Goal: Task Accomplishment & Management: Complete application form

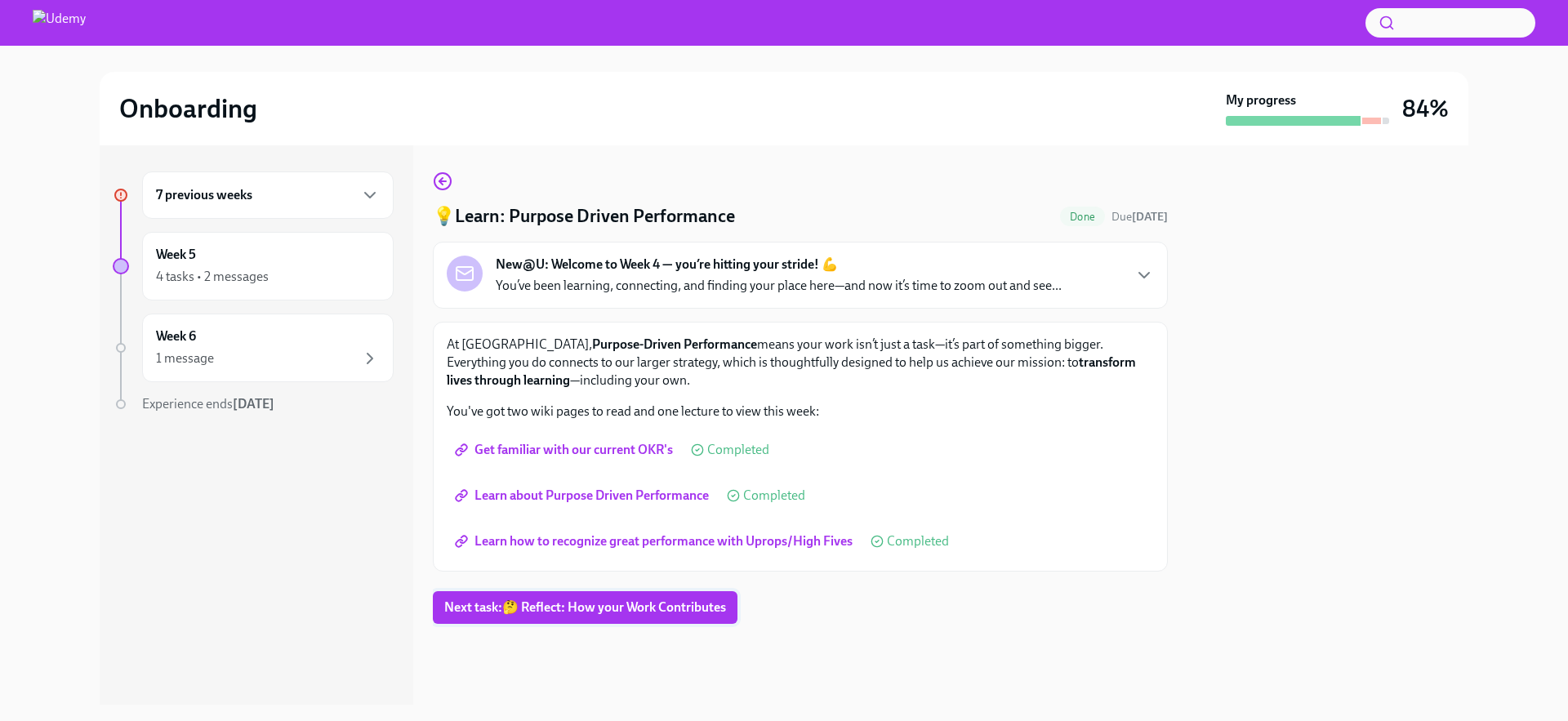
click at [658, 605] on span "Next task : 🤔 Reflect: How your Work Contributes" at bounding box center [585, 607] width 282 height 16
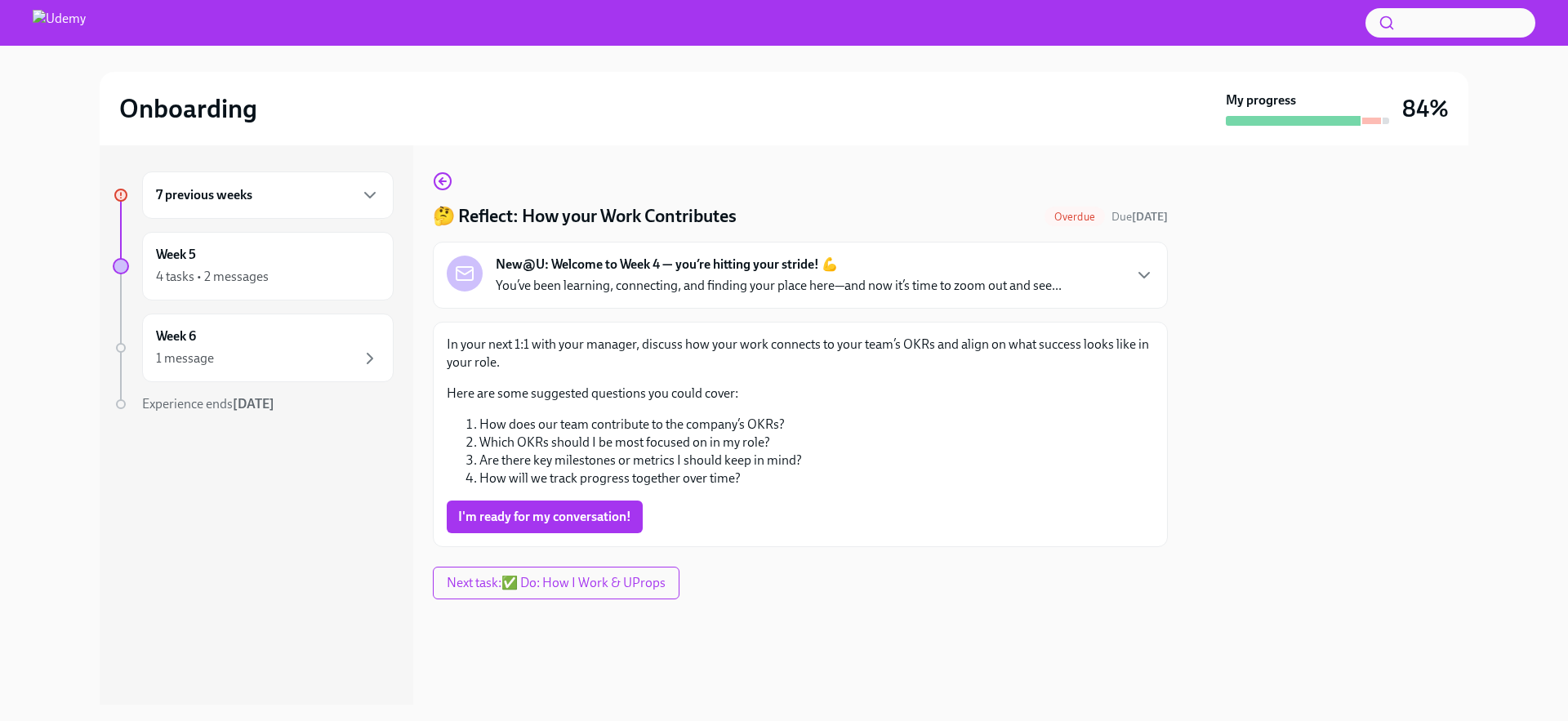
click at [675, 277] on p "You’ve been learning, connecting, and finding your place here—and now it’s time…" at bounding box center [778, 285] width 566 height 18
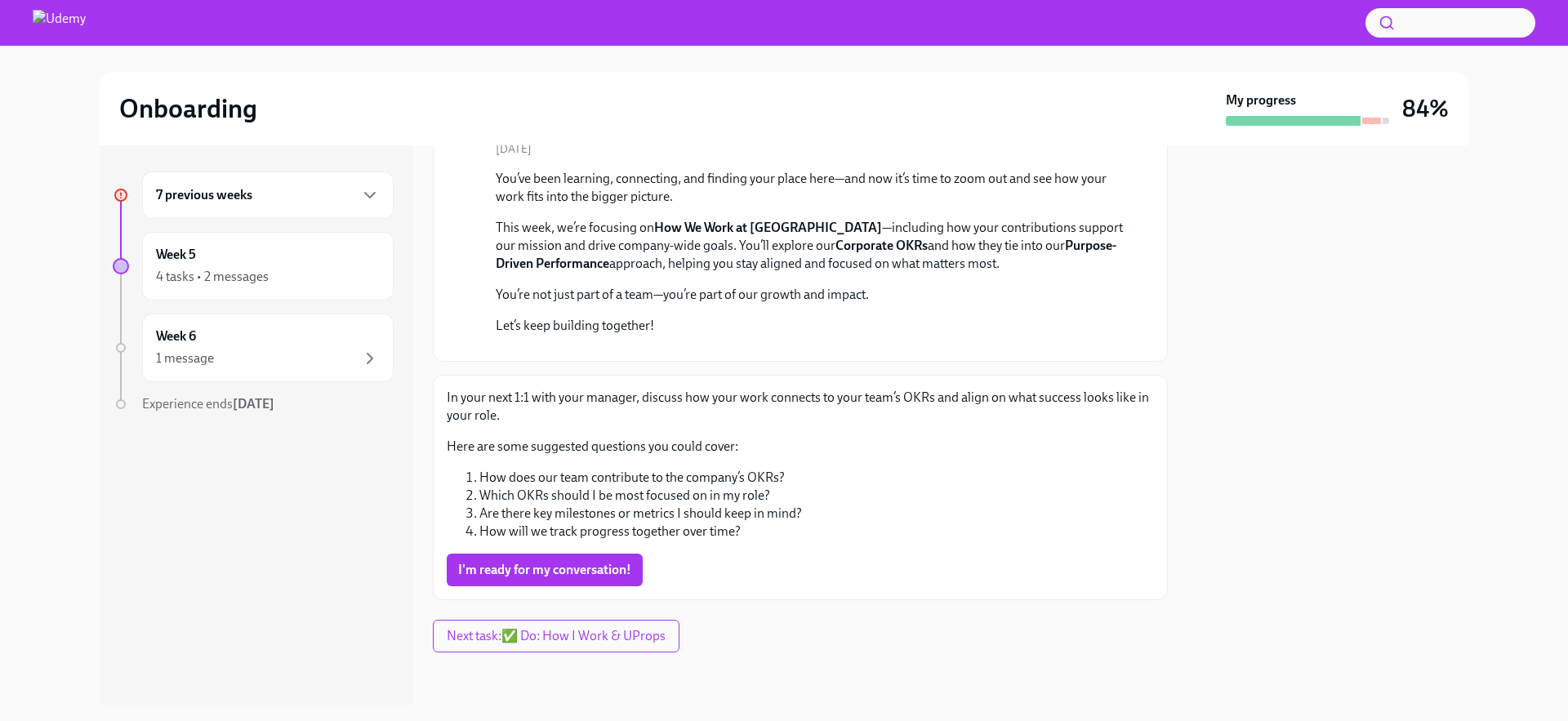
scroll to position [467, 0]
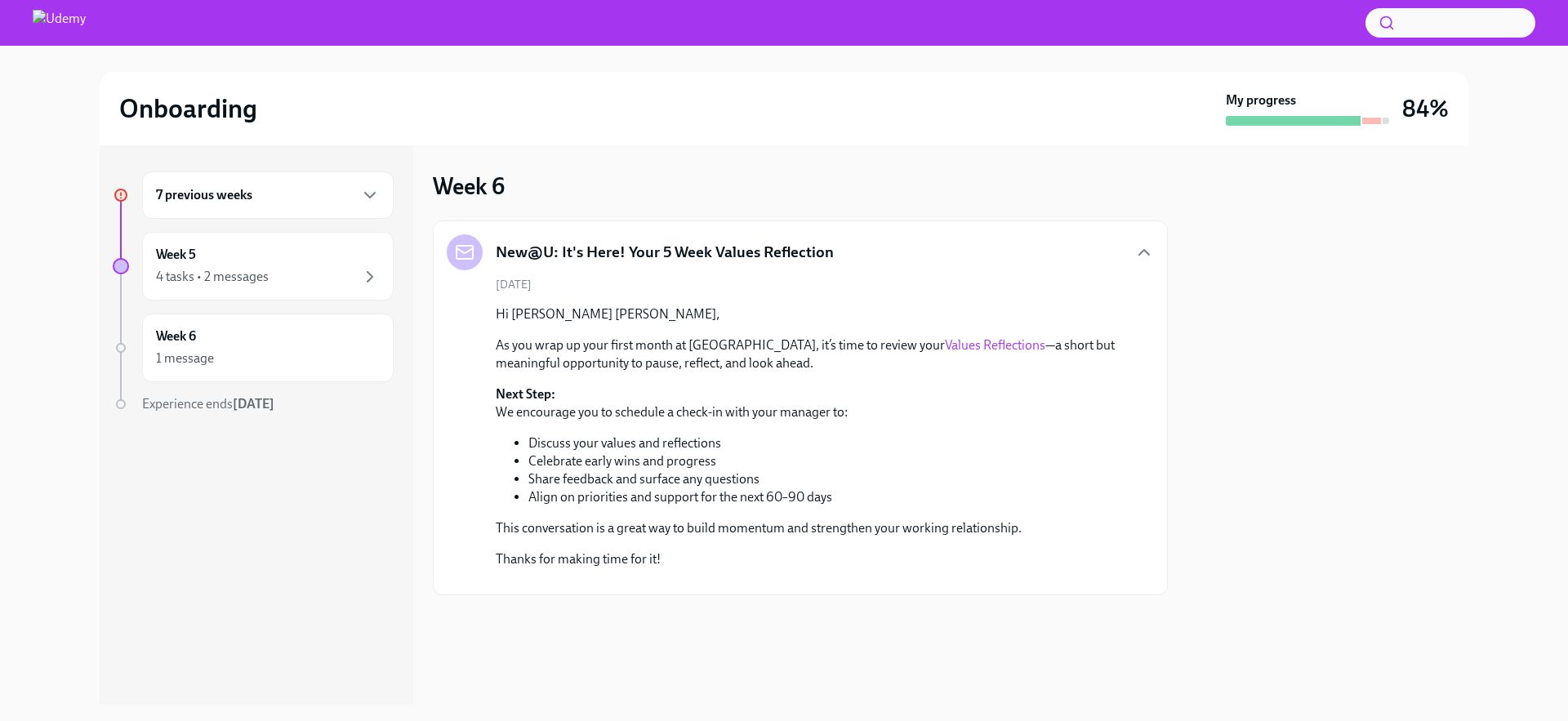
click at [249, 203] on h6 "7 previous weeks" at bounding box center [204, 195] width 96 height 18
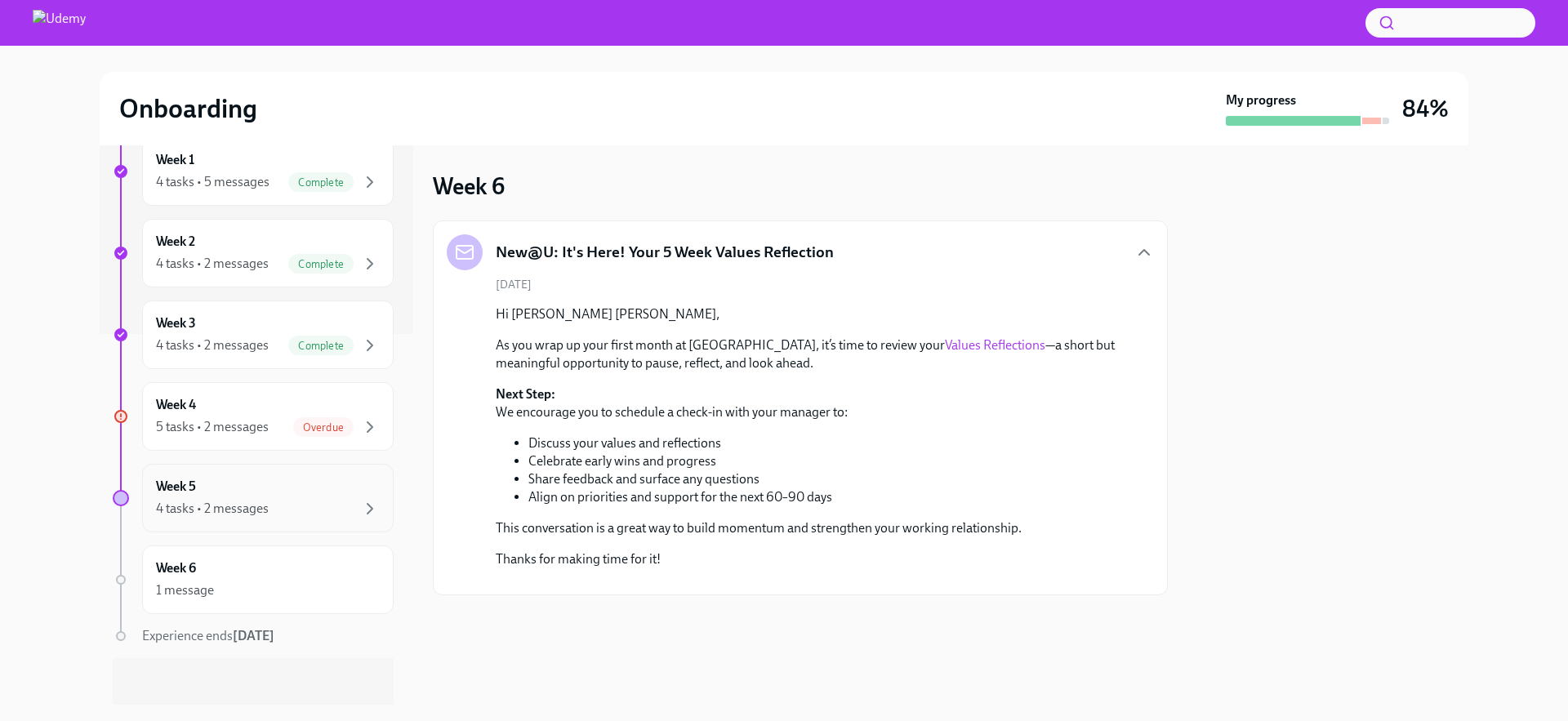
scroll to position [376, 0]
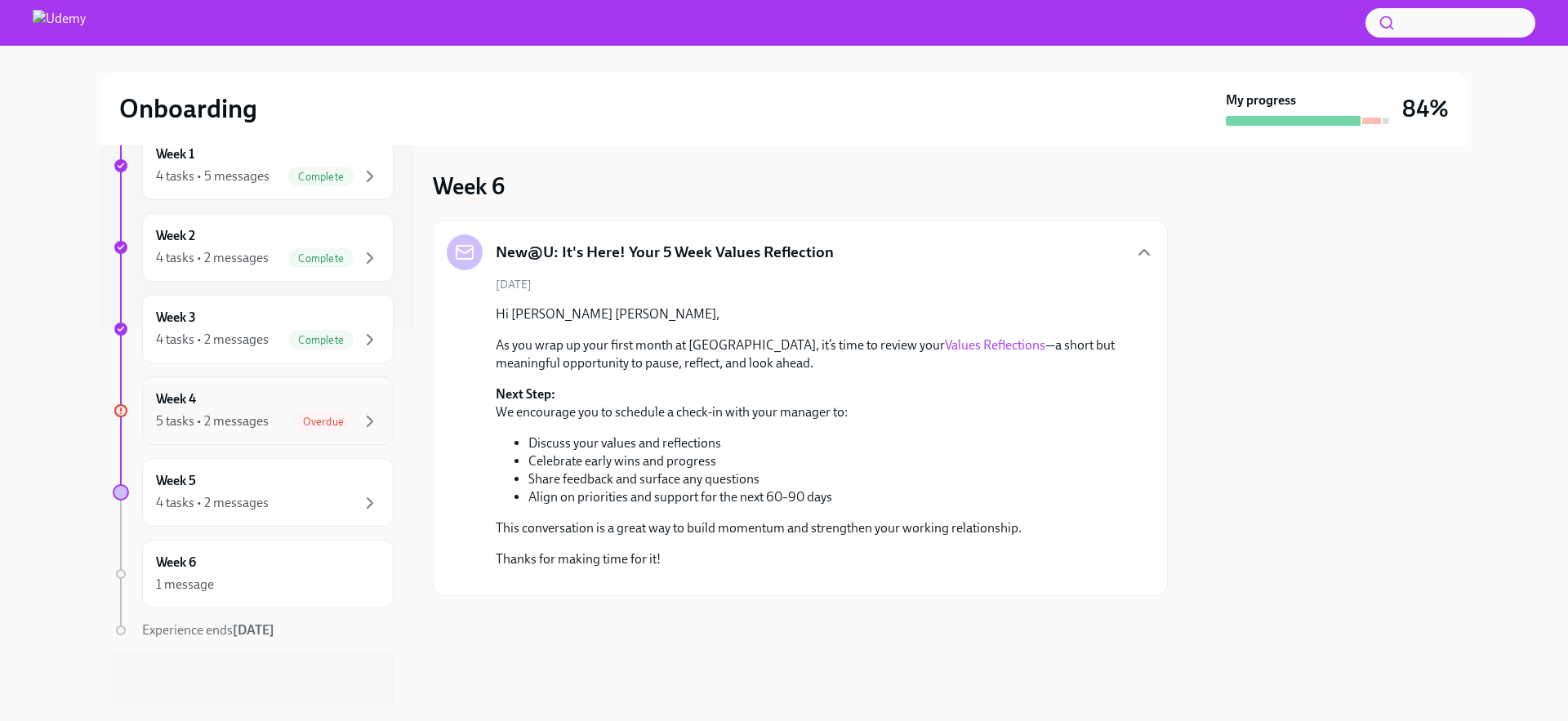
click at [293, 429] on div "Overdue" at bounding box center [323, 421] width 60 height 20
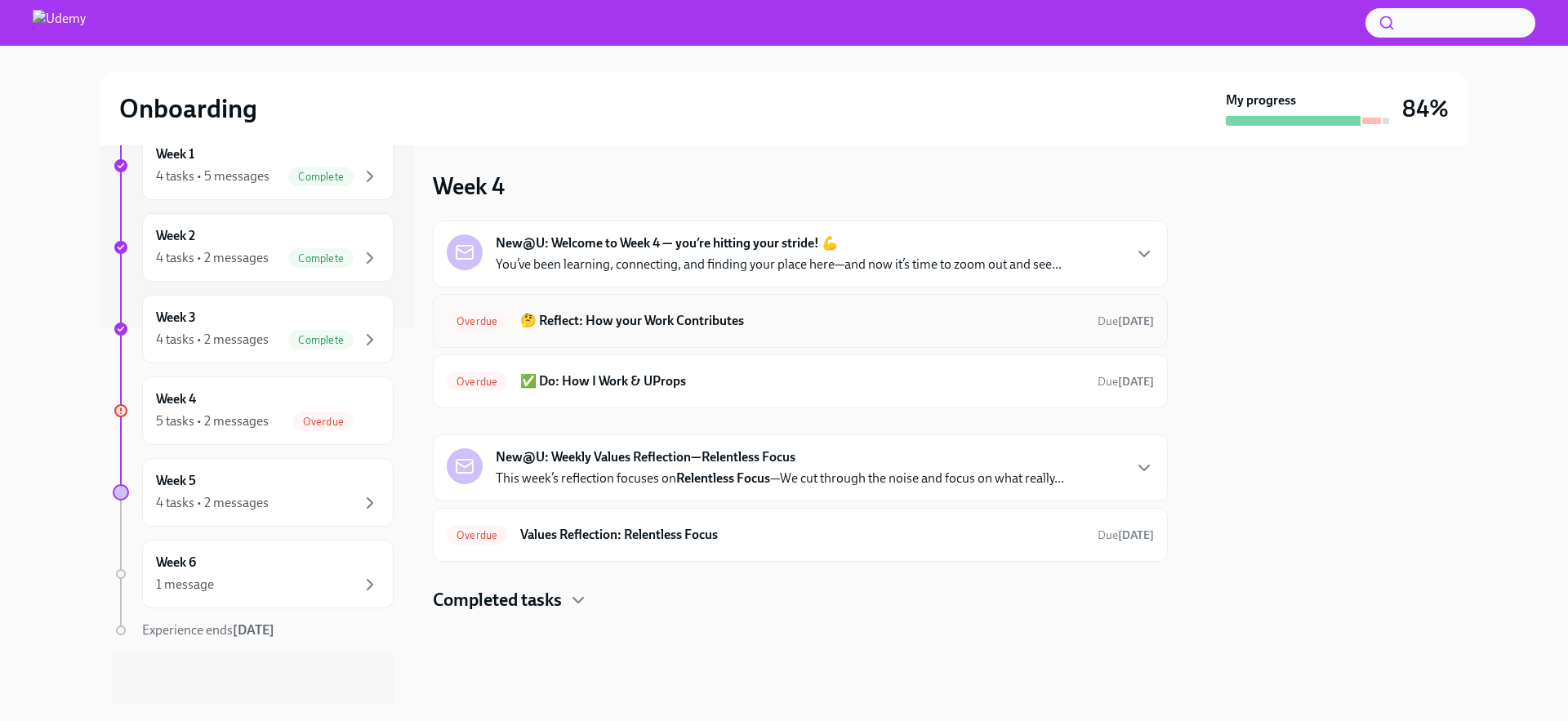
click at [722, 320] on h6 "🤔 Reflect: How your Work Contributes" at bounding box center [802, 320] width 564 height 18
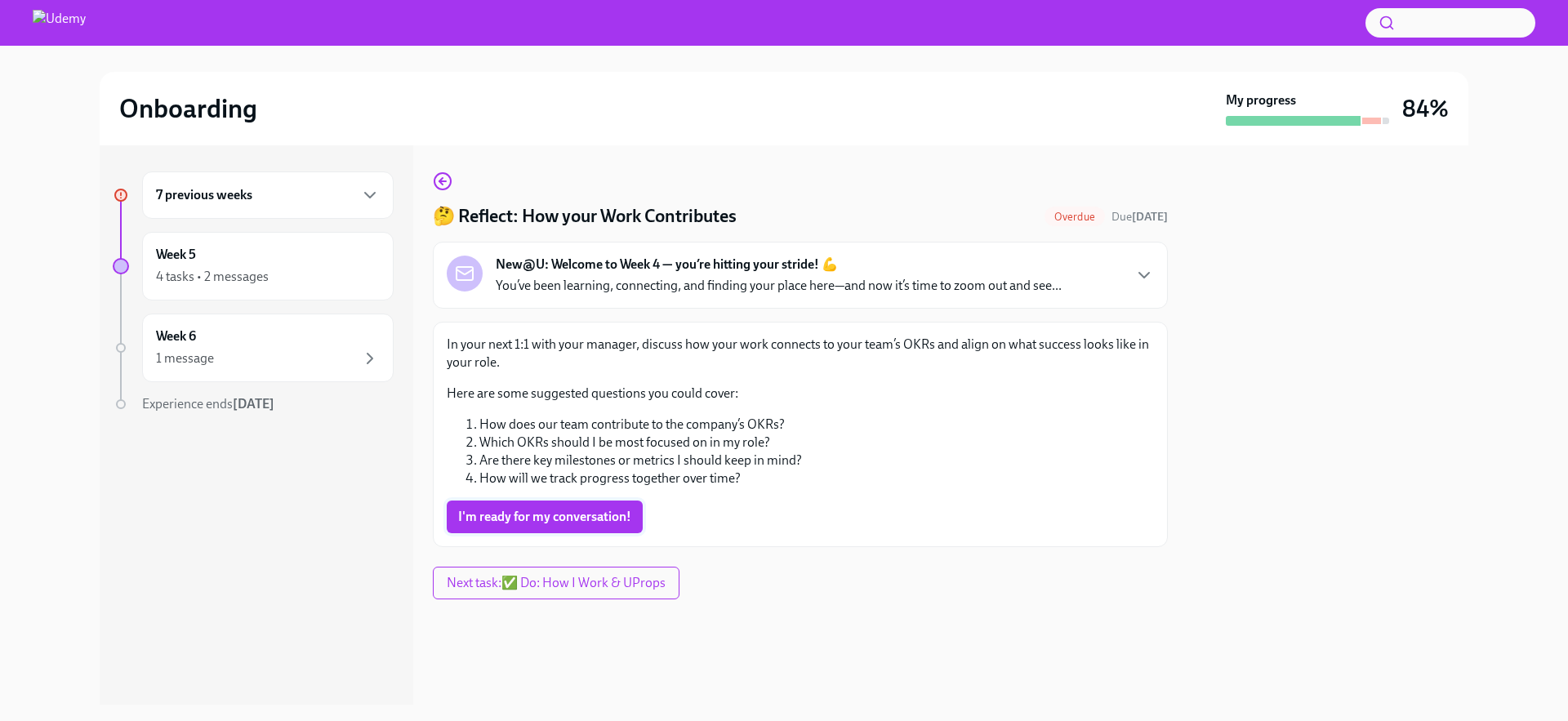
click at [611, 512] on span "I'm ready for my conversation!" at bounding box center [544, 516] width 173 height 16
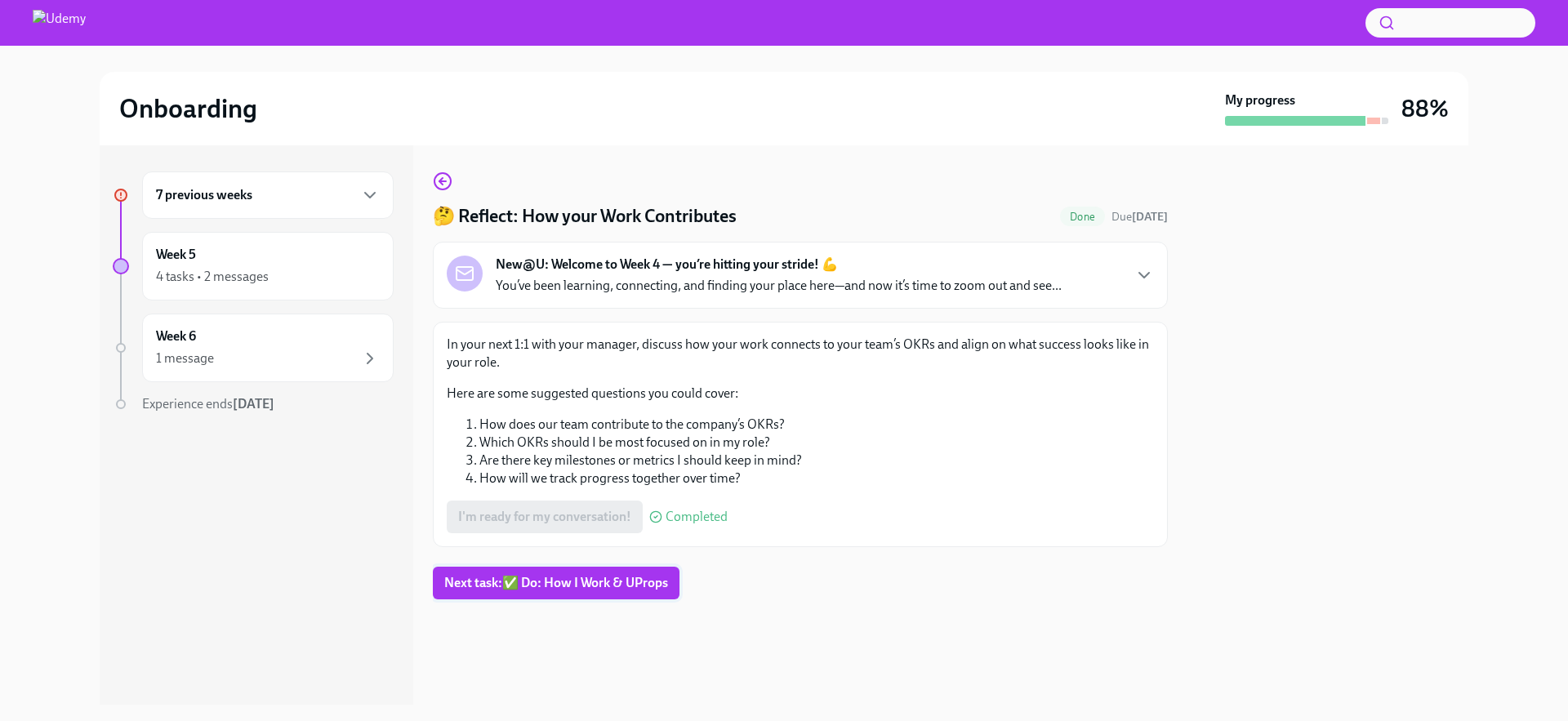
click at [638, 596] on button "Next task : ✅ Do: How I Work & UProps" at bounding box center [556, 583] width 246 height 33
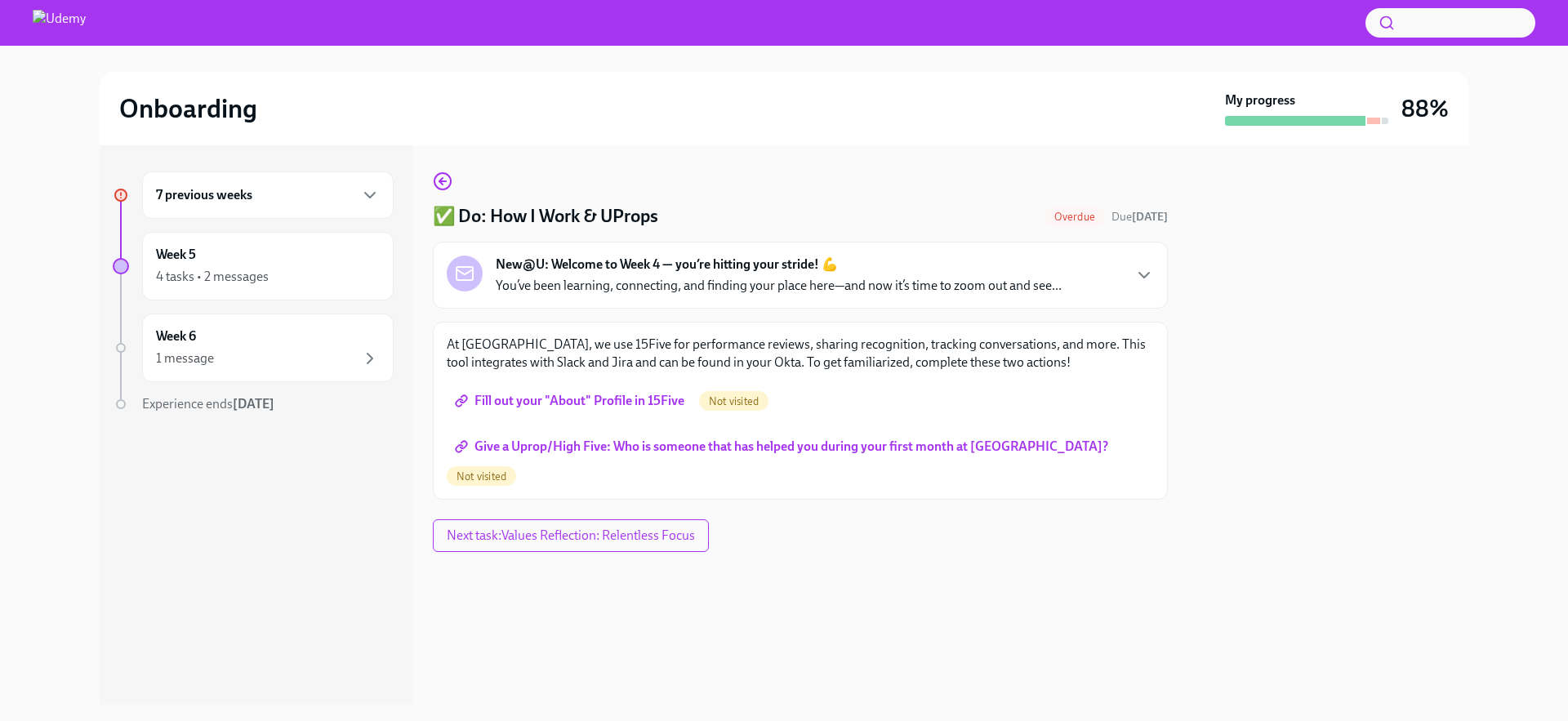
click at [633, 402] on span "Fill out your "About" Profile in 15Five" at bounding box center [571, 401] width 227 height 16
